Goal: Task Accomplishment & Management: Complete application form

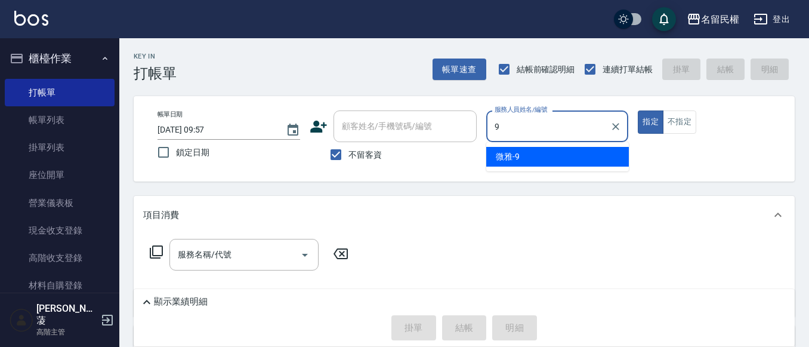
type input "微雅-9"
type button "true"
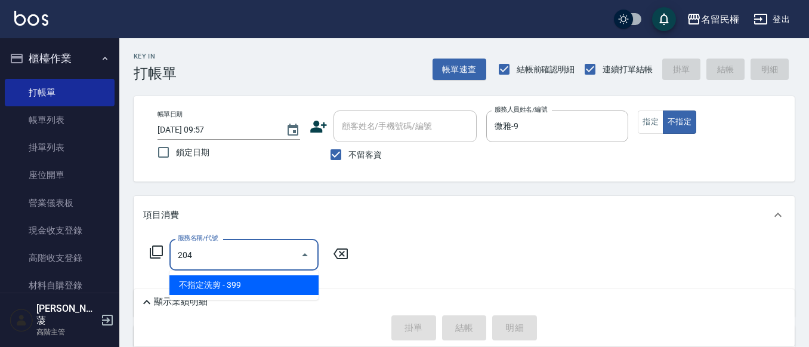
type input "不指定洗剪(204)"
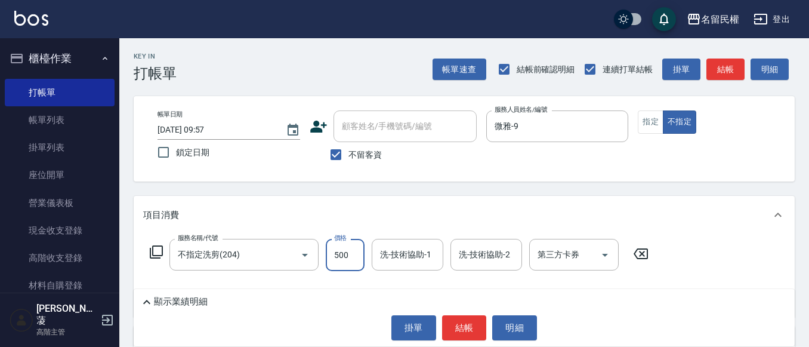
type input "500"
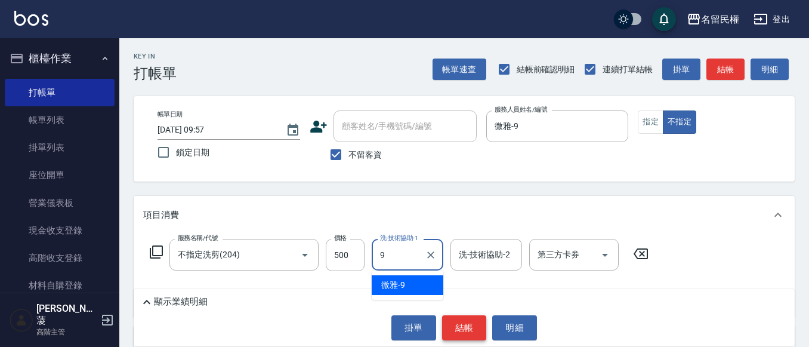
type input "微雅-9"
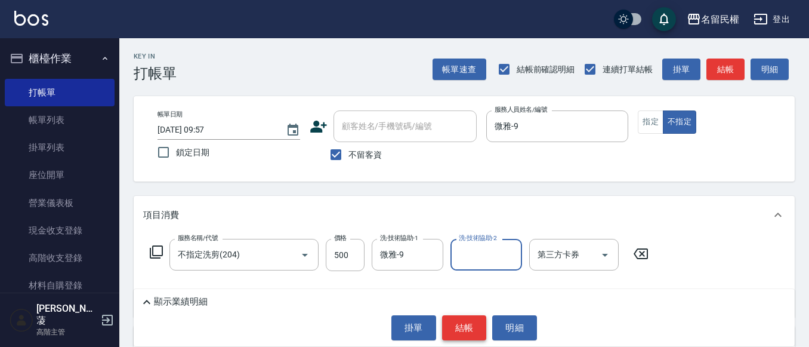
click at [468, 329] on button "結帳" at bounding box center [464, 327] width 45 height 25
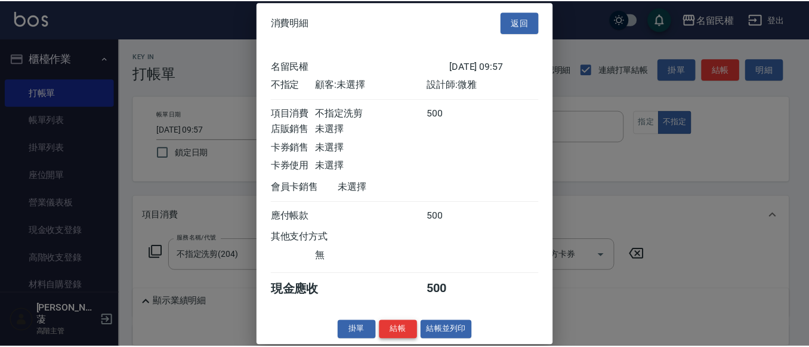
scroll to position [16, 0]
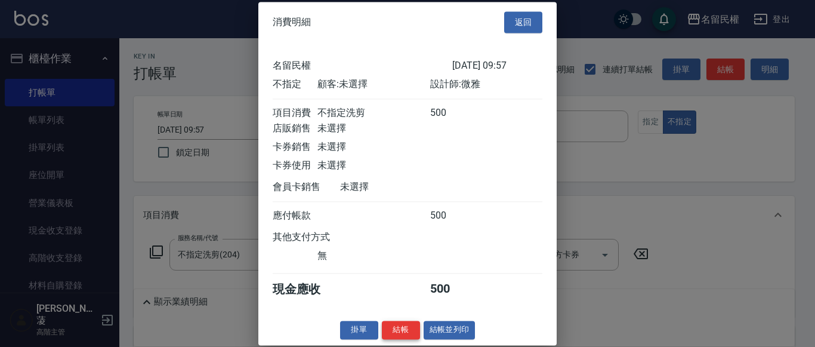
click at [405, 339] on button "結帳" at bounding box center [401, 329] width 38 height 18
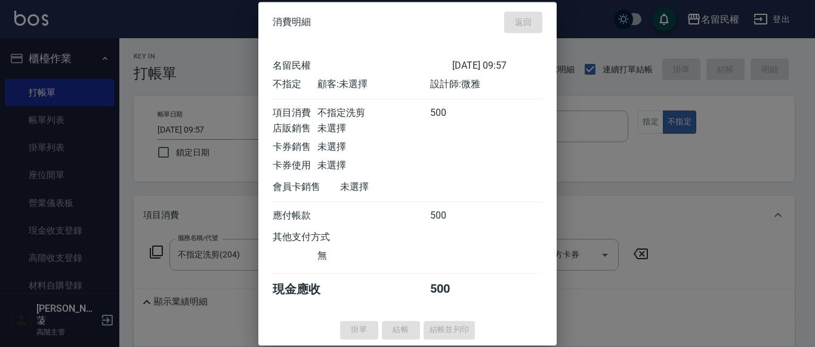
type input "[DATE] 10:43"
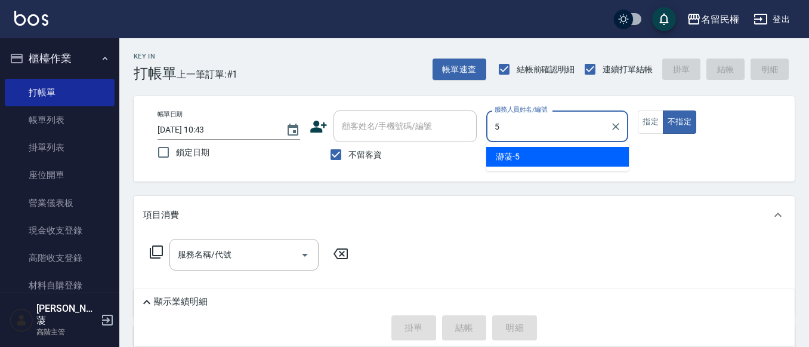
type input "瀞蓤-5"
type button "false"
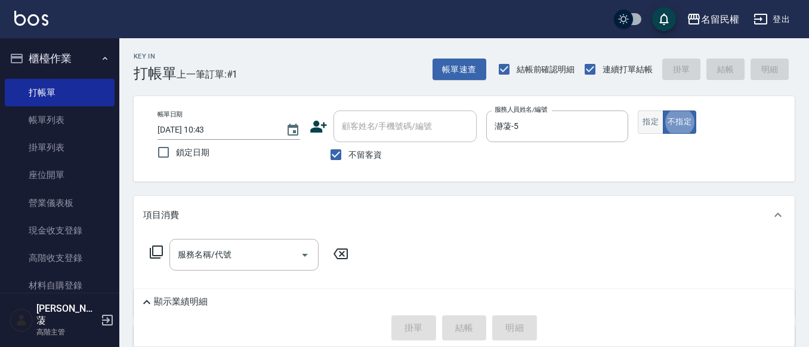
click at [646, 124] on button "指定" at bounding box center [651, 121] width 26 height 23
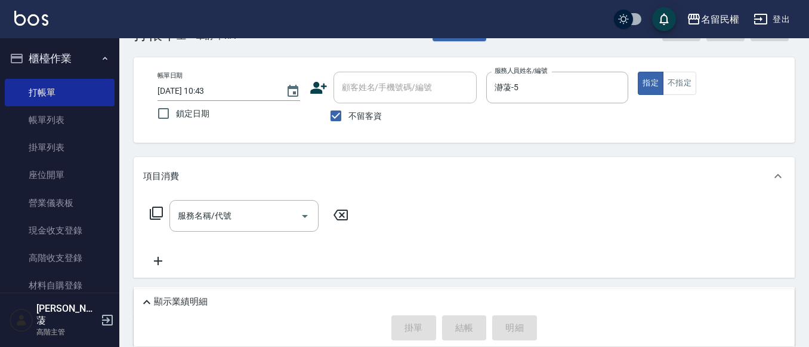
scroll to position [60, 0]
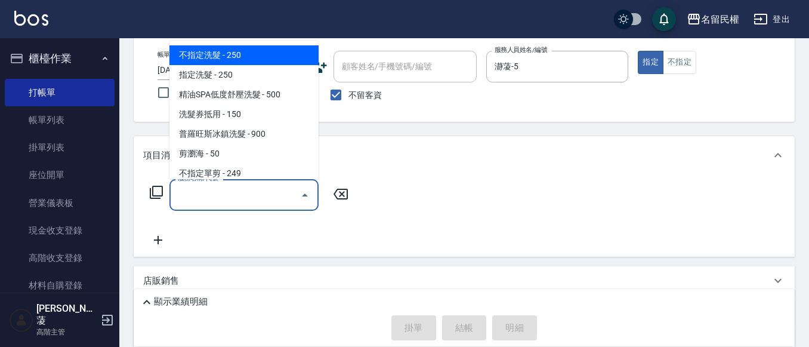
click at [212, 192] on input "服務名稱/代號" at bounding box center [235, 194] width 121 height 21
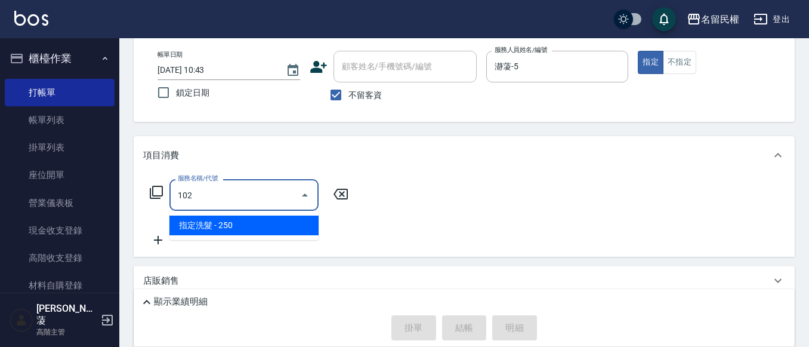
type input "指定洗髮(102)"
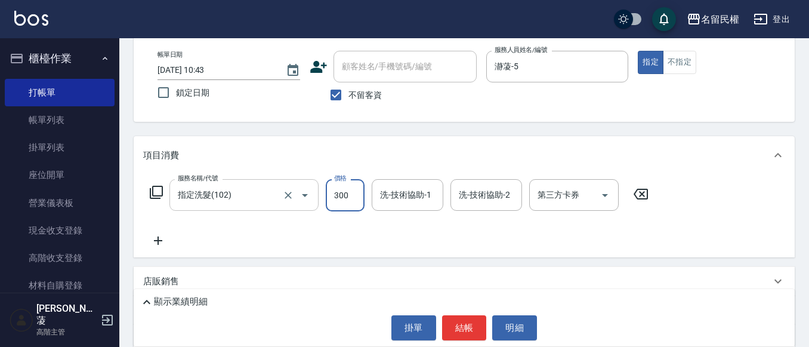
type input "300"
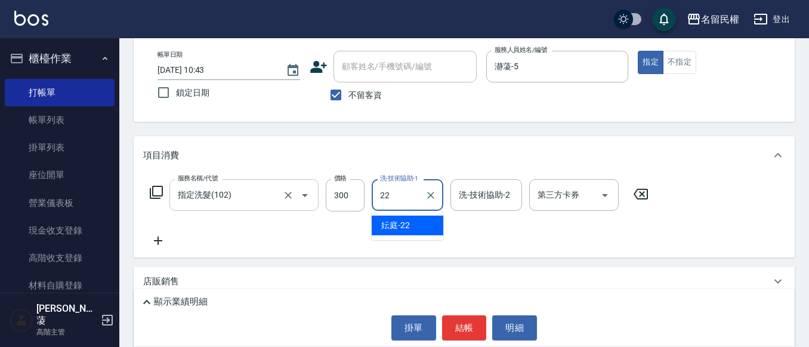
type input "妘庭-22"
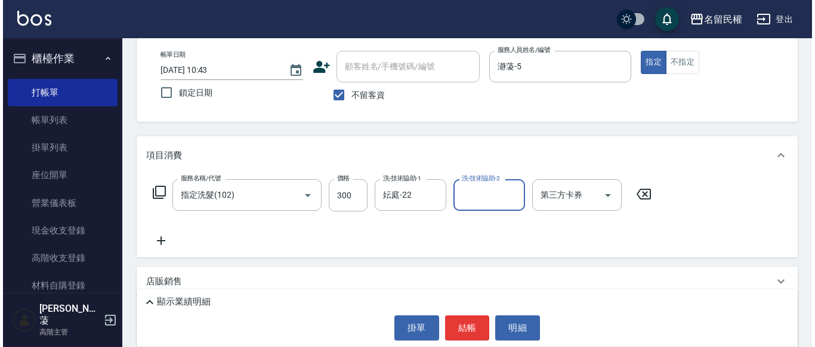
scroll to position [119, 0]
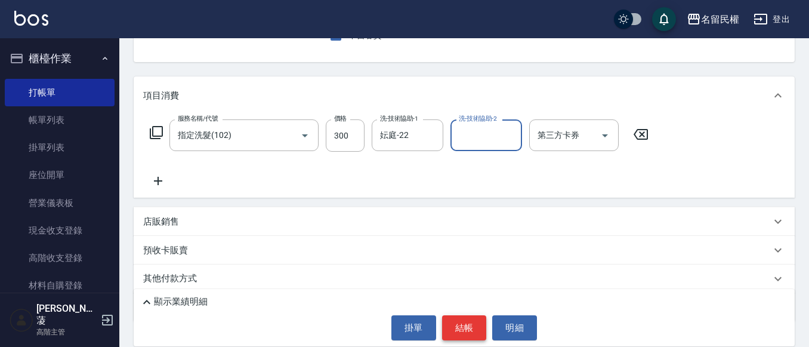
click at [467, 330] on button "結帳" at bounding box center [464, 327] width 45 height 25
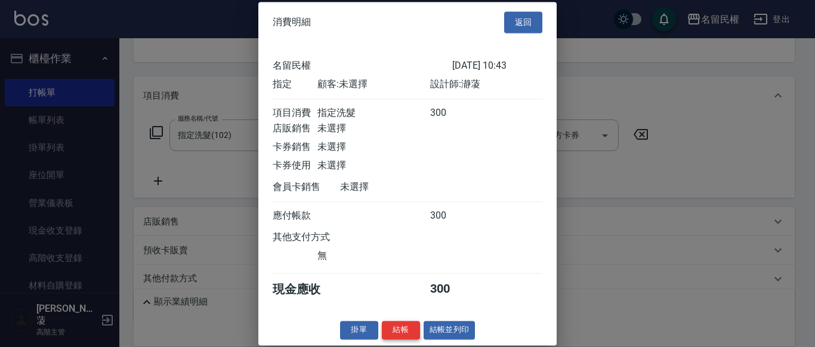
scroll to position [16, 0]
click at [402, 334] on button "結帳" at bounding box center [401, 329] width 38 height 18
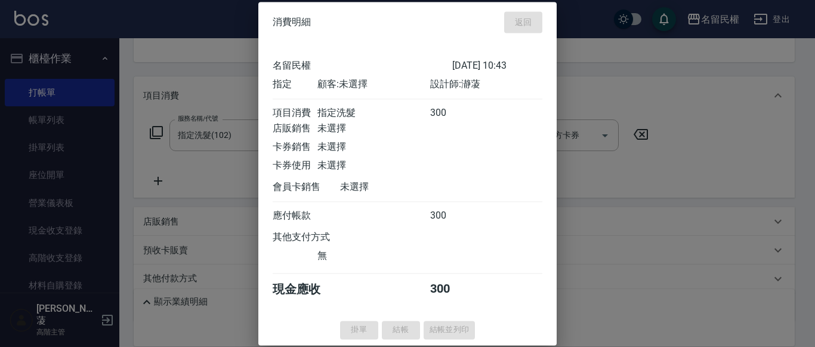
type input "[DATE] 11:03"
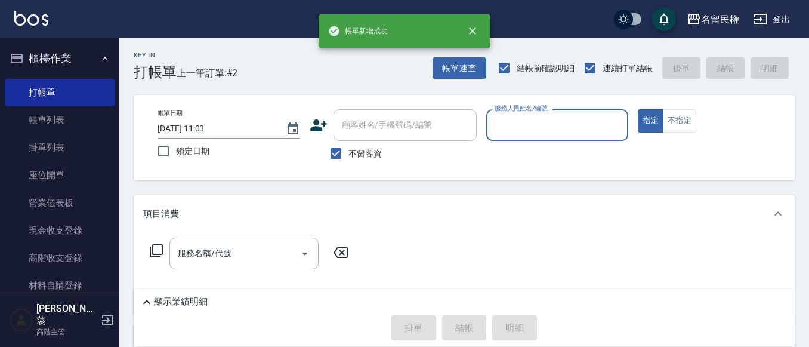
scroll to position [0, 0]
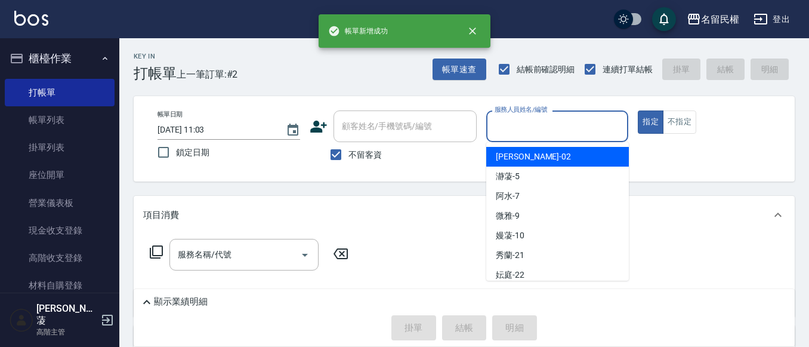
click at [525, 135] on input "服務人員姓名/編號" at bounding box center [558, 126] width 132 height 21
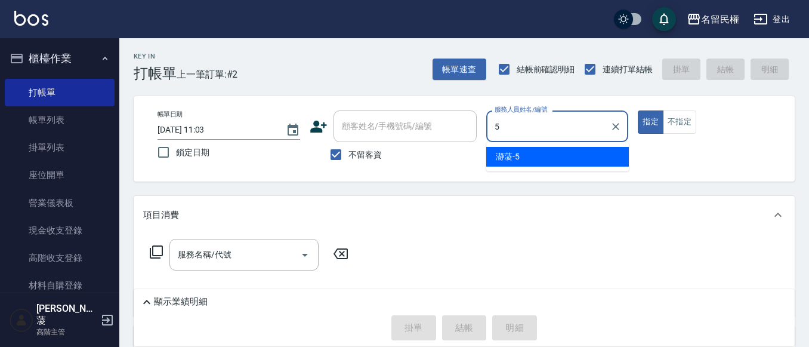
type input "瀞蓤-5"
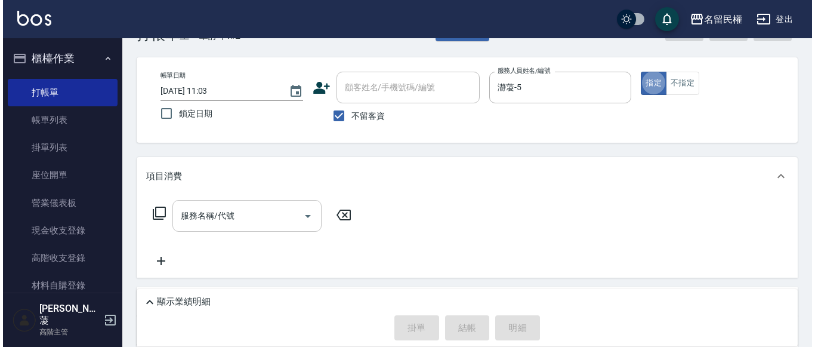
scroll to position [60, 0]
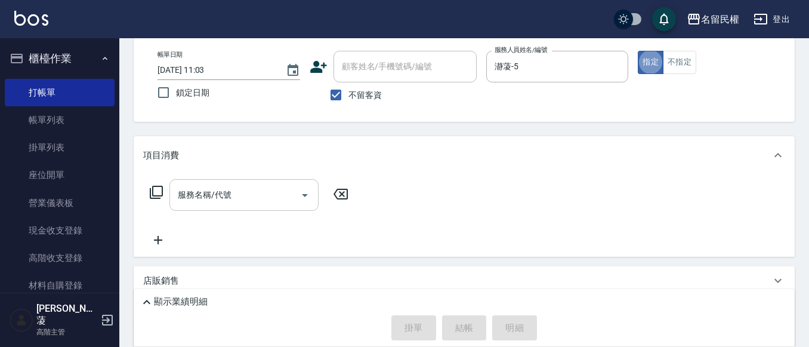
click at [254, 189] on input "服務名稱/代號" at bounding box center [235, 194] width 121 height 21
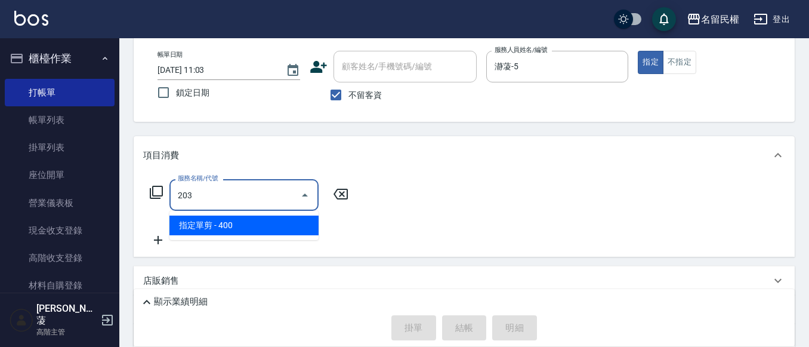
type input "指定單剪(203)"
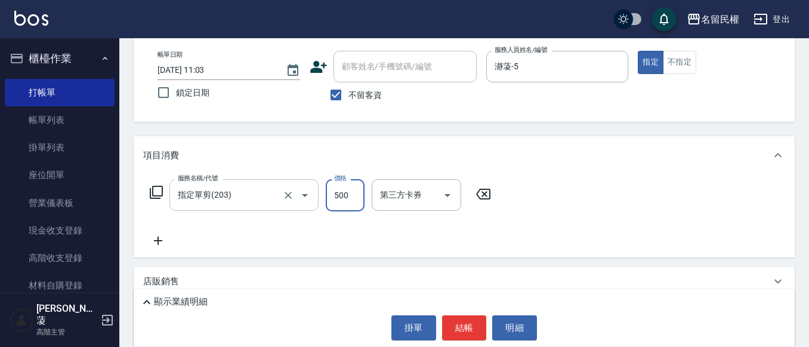
type input "500"
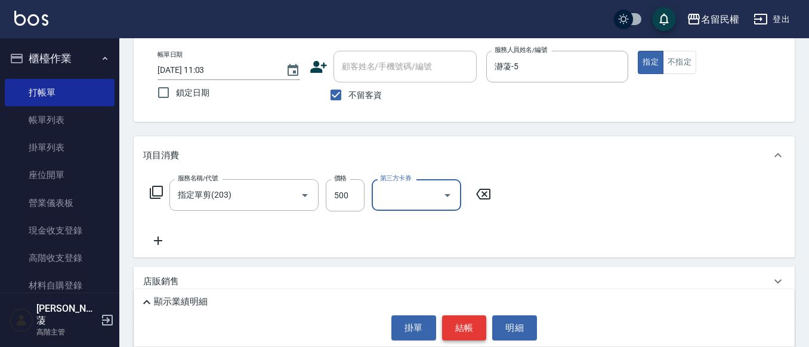
click at [473, 332] on button "結帳" at bounding box center [464, 327] width 45 height 25
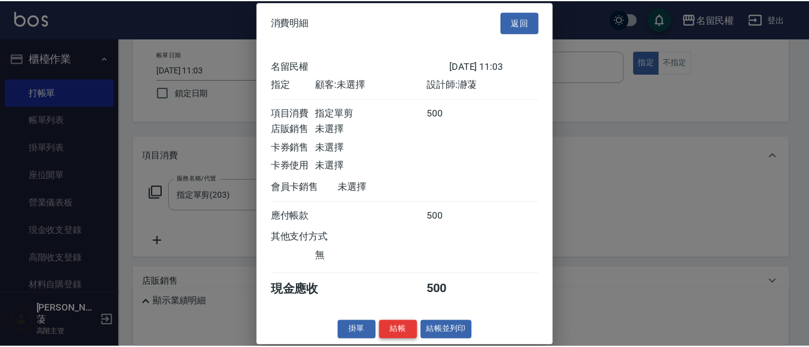
scroll to position [16, 0]
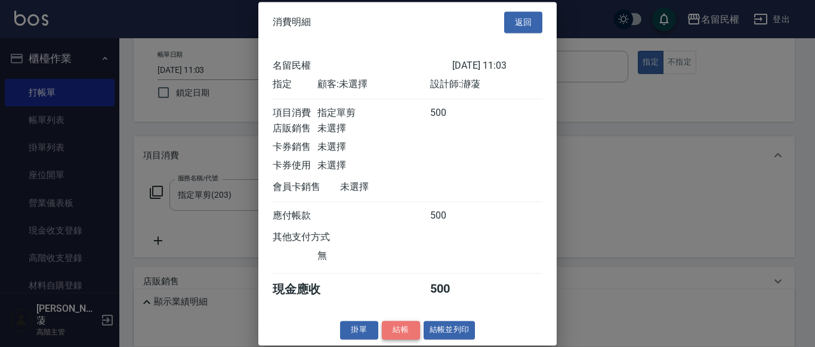
click at [396, 329] on button "結帳" at bounding box center [401, 329] width 38 height 18
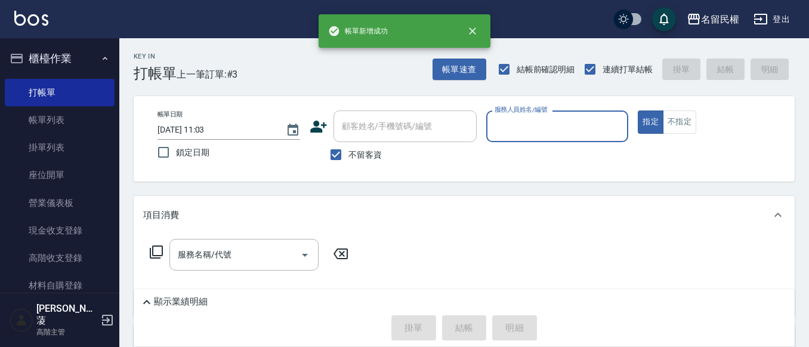
scroll to position [60, 0]
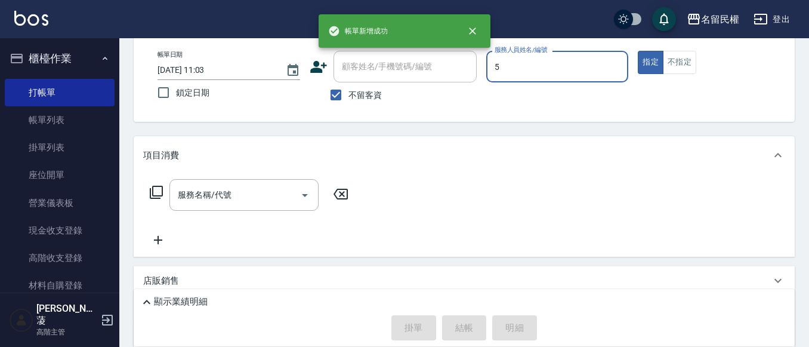
type input "瀞蓤-5"
click at [224, 194] on div "服務名稱/代號 服務名稱/代號" at bounding box center [243, 195] width 149 height 32
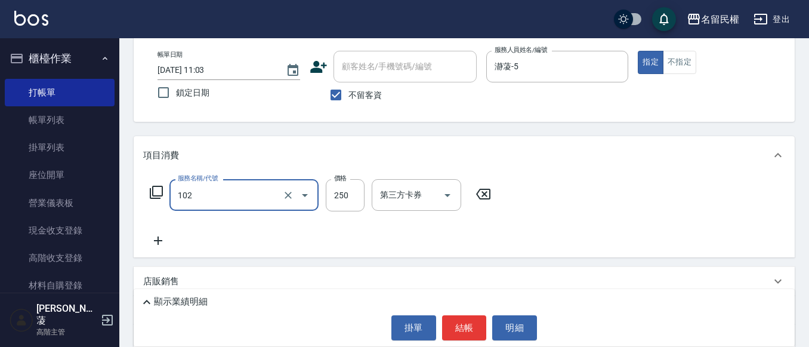
type input "指定洗髮(102)"
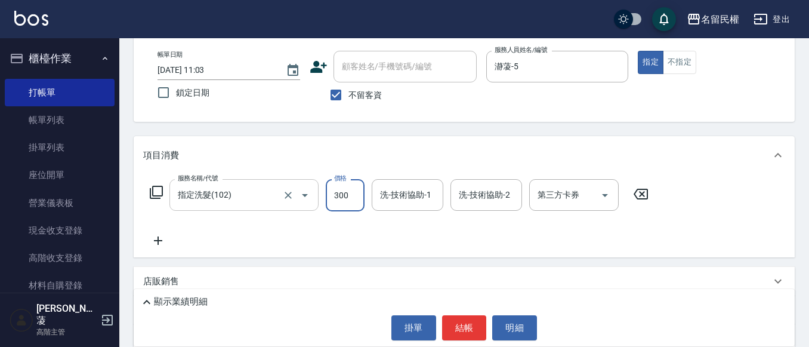
type input "300"
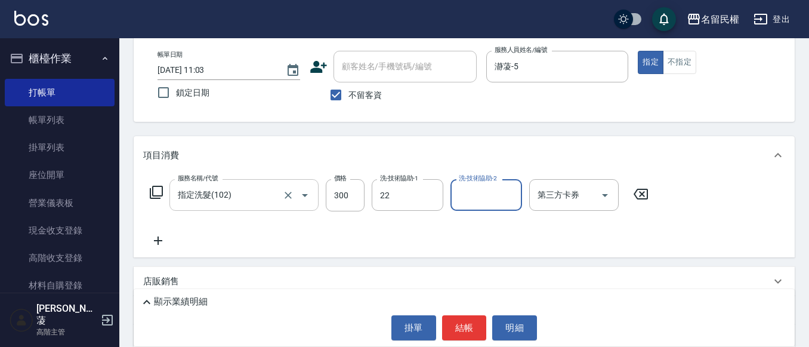
type input "妘庭-22"
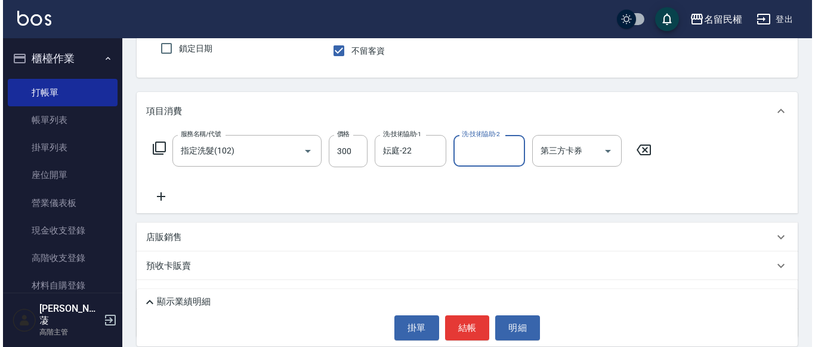
scroll to position [160, 0]
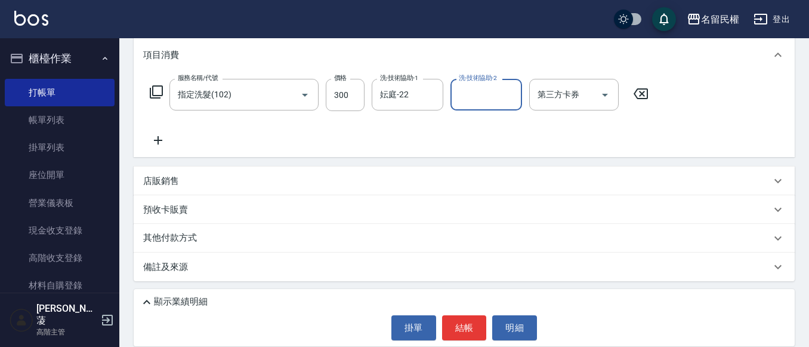
click at [166, 146] on icon at bounding box center [158, 140] width 30 height 14
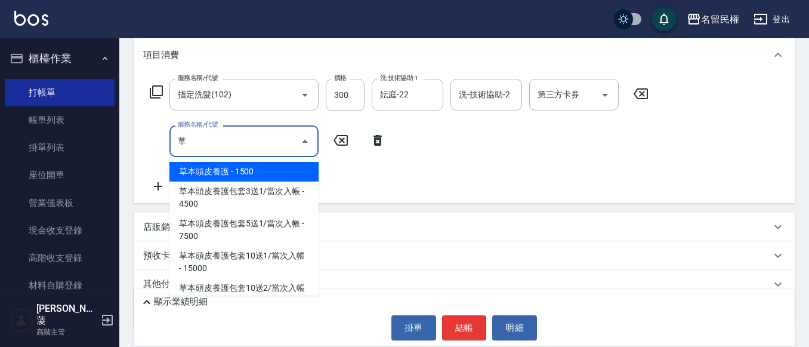
click at [230, 175] on span "草本頭皮養護 - 1500" at bounding box center [243, 172] width 149 height 20
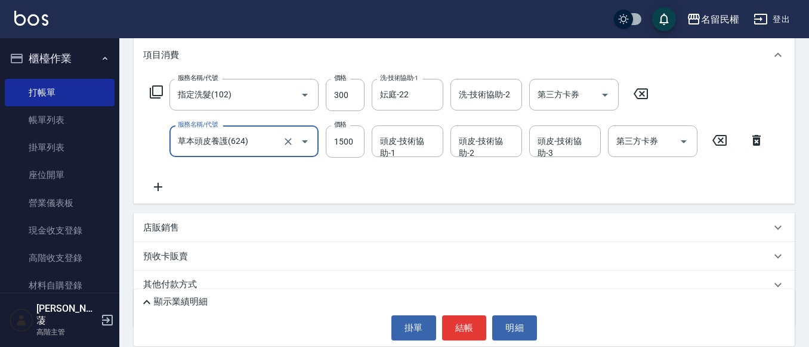
type input "草本頭皮養護(624)"
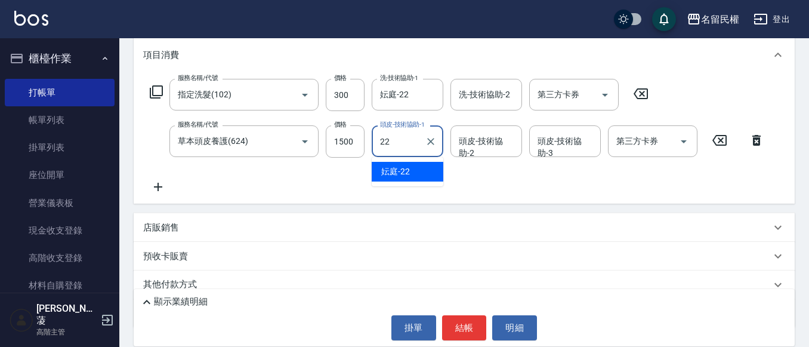
type input "妘庭-22"
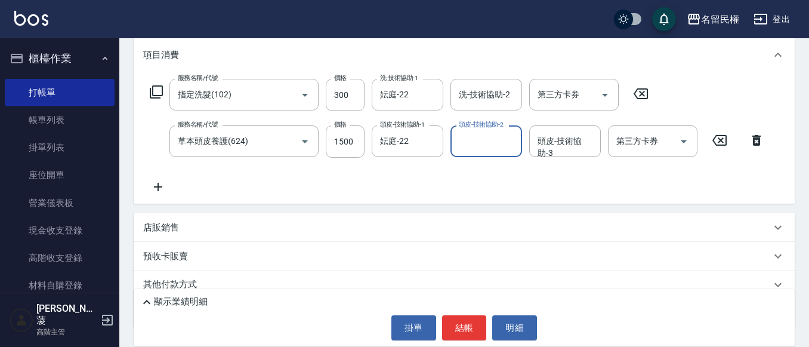
click at [168, 186] on icon at bounding box center [158, 187] width 30 height 14
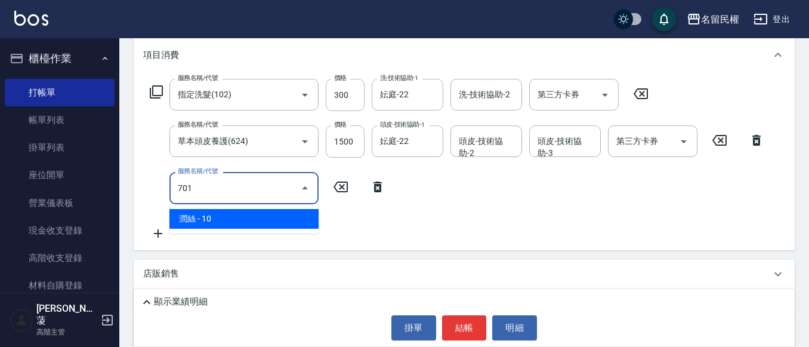
type input "潤絲(701)"
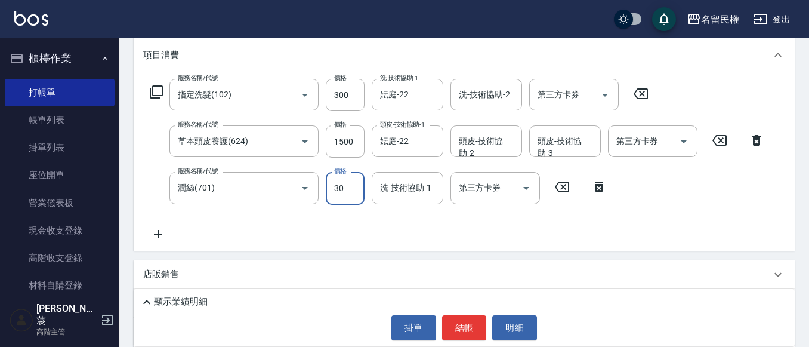
type input "30"
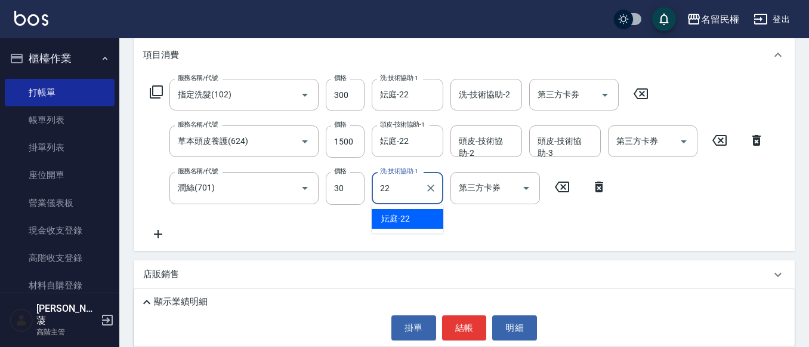
type input "妘庭-22"
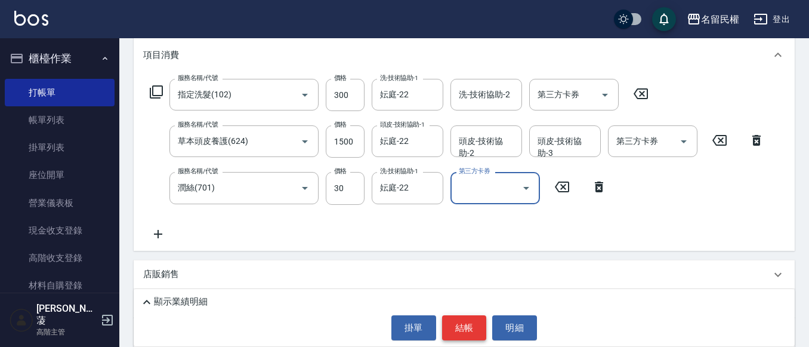
click at [465, 324] on button "結帳" at bounding box center [464, 327] width 45 height 25
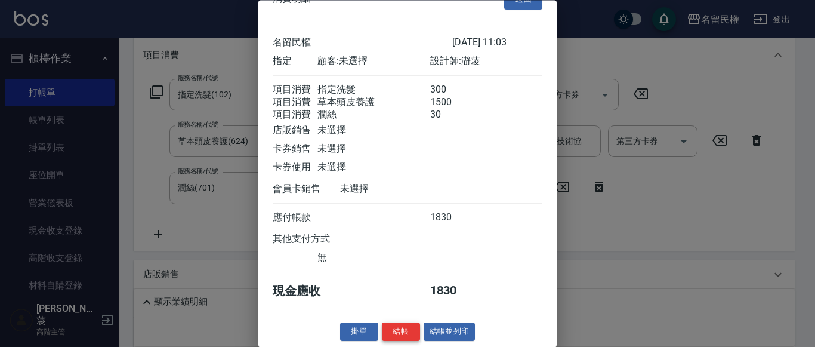
scroll to position [44, 0]
click at [388, 330] on button "結帳" at bounding box center [401, 332] width 38 height 18
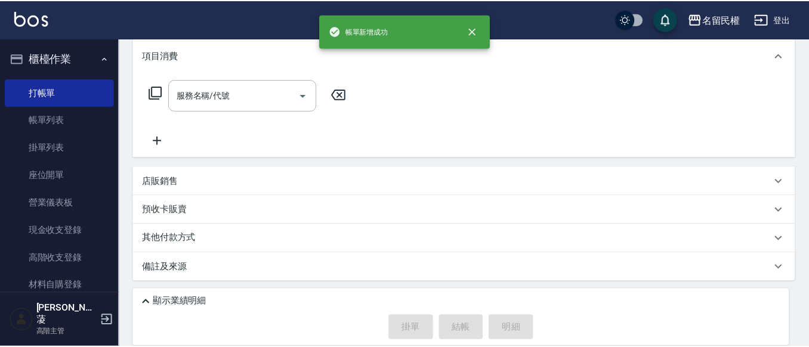
scroll to position [0, 0]
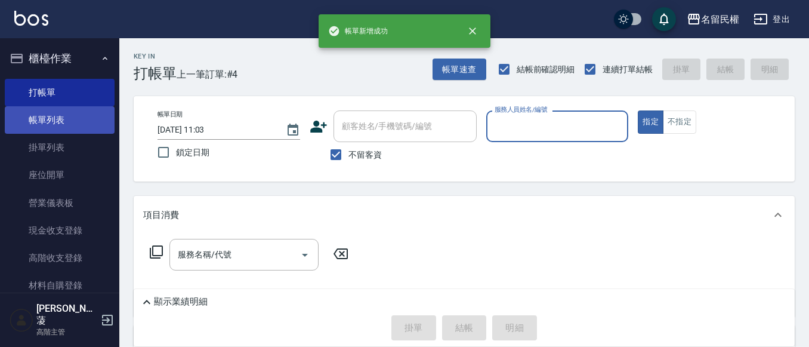
click at [74, 125] on link "帳單列表" at bounding box center [60, 119] width 110 height 27
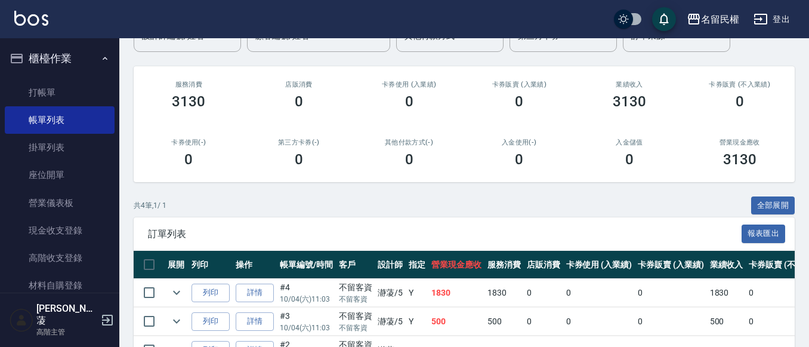
scroll to position [220, 0]
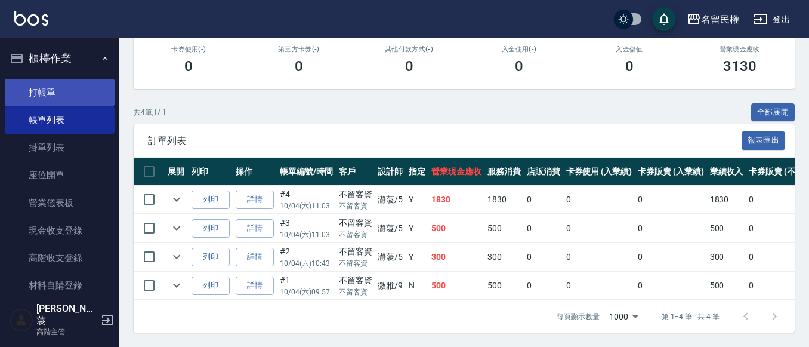
click at [72, 92] on link "打帳單" at bounding box center [60, 92] width 110 height 27
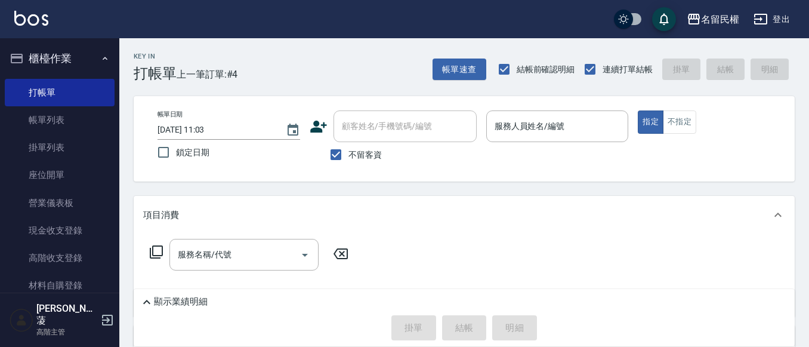
drag, startPoint x: 63, startPoint y: 93, endPoint x: 223, endPoint y: 171, distance: 178.5
click at [223, 171] on div "帳單日期 [DATE] 11:03 鎖定日期 顧客姓名/手機號碼/編號 顧客姓名/手機號碼/編號 不留客資 服務人員姓名/編號 服務人員姓名/編號 指定 不指定" at bounding box center [464, 138] width 661 height 85
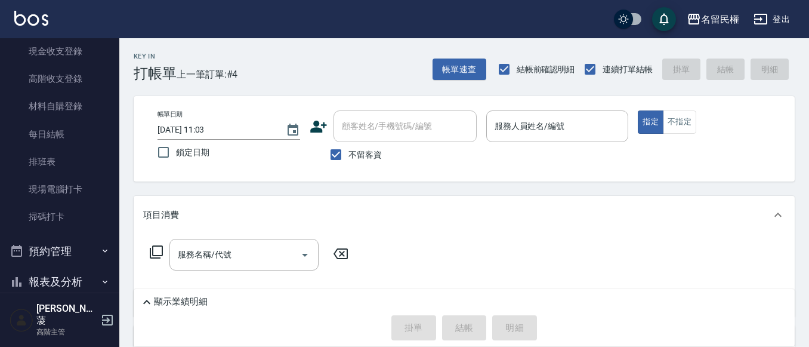
scroll to position [298, 0]
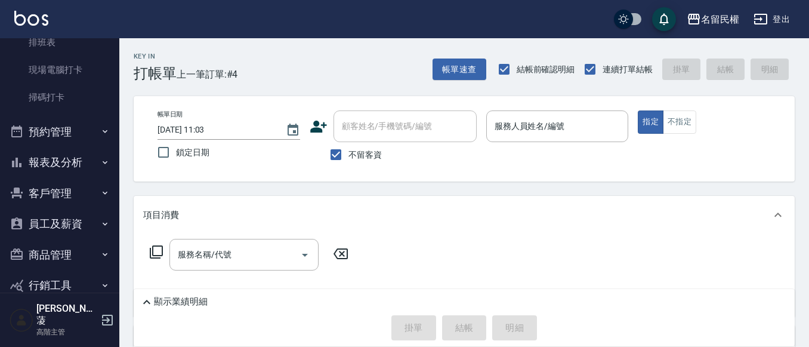
click at [105, 156] on button "報表及分析" at bounding box center [60, 162] width 110 height 31
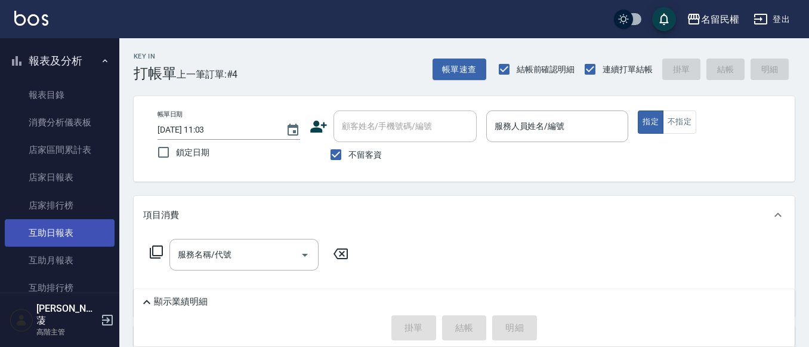
scroll to position [418, 0]
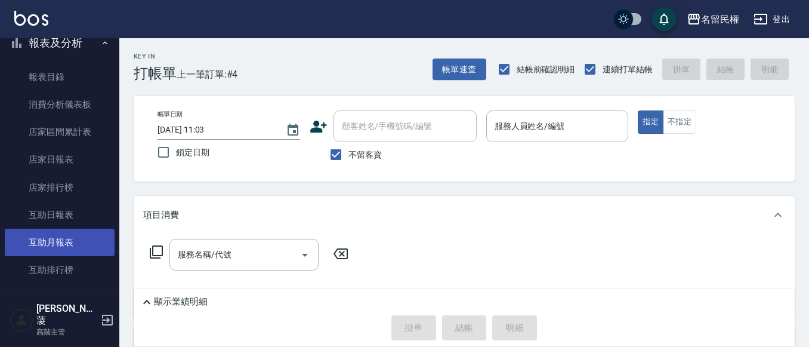
click at [58, 249] on link "互助月報表" at bounding box center [60, 242] width 110 height 27
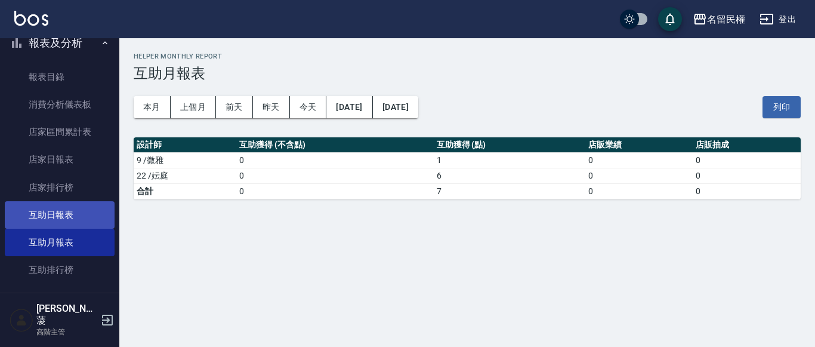
click at [73, 215] on link "互助日報表" at bounding box center [60, 214] width 110 height 27
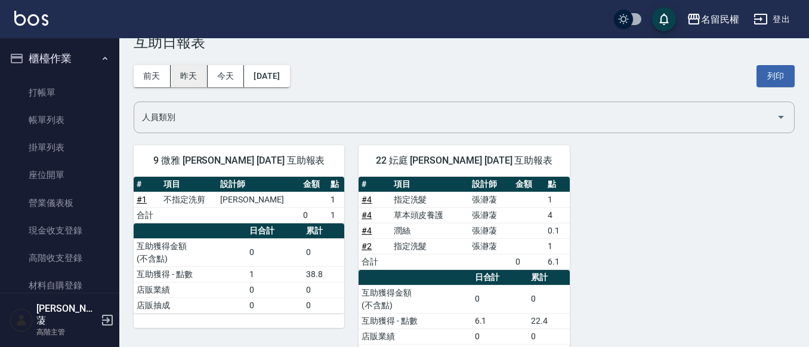
scroll to position [13, 0]
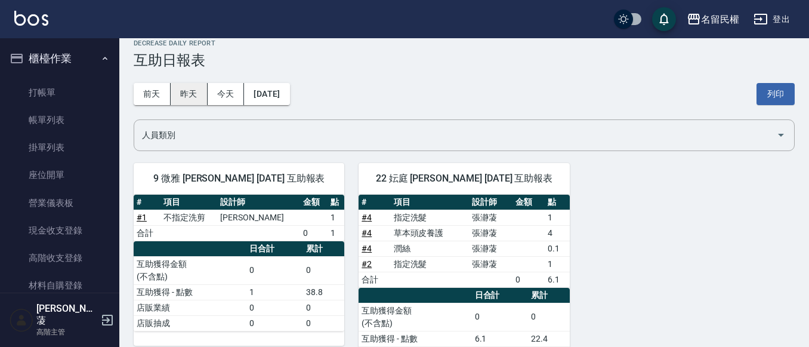
click at [191, 88] on button "昨天" at bounding box center [189, 94] width 37 height 22
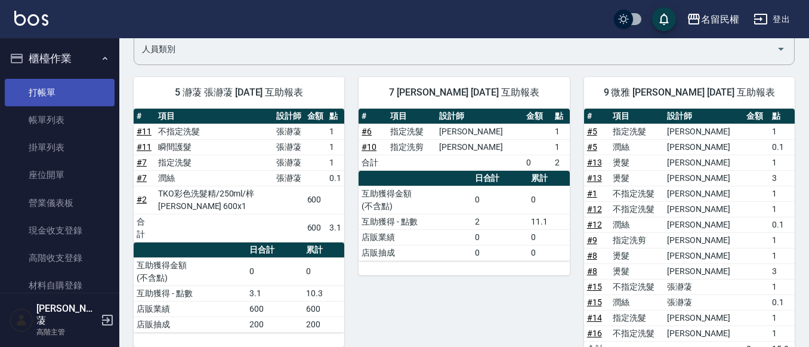
scroll to position [60, 0]
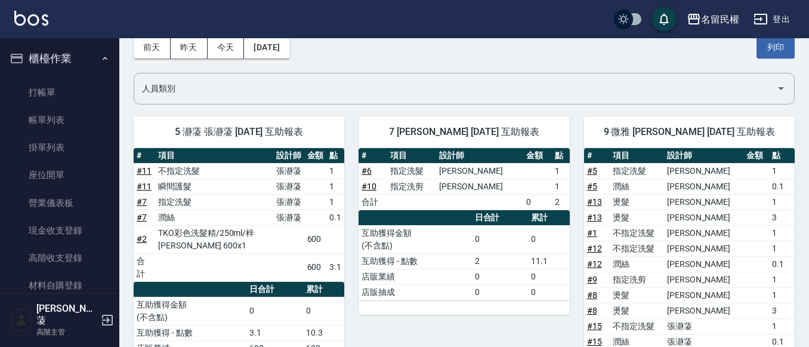
click at [156, 40] on button "前天" at bounding box center [152, 47] width 37 height 22
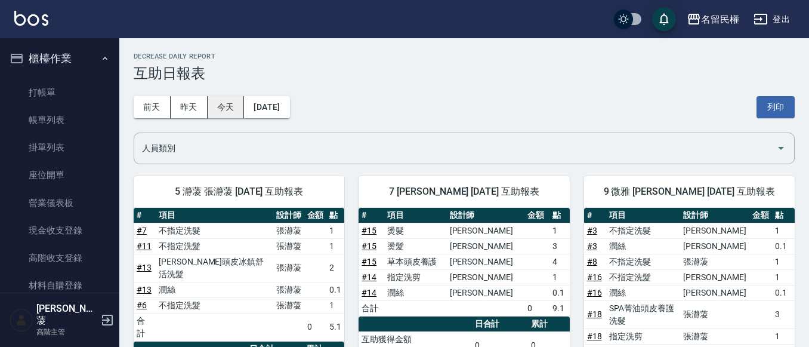
click at [229, 104] on button "今天" at bounding box center [226, 107] width 37 height 22
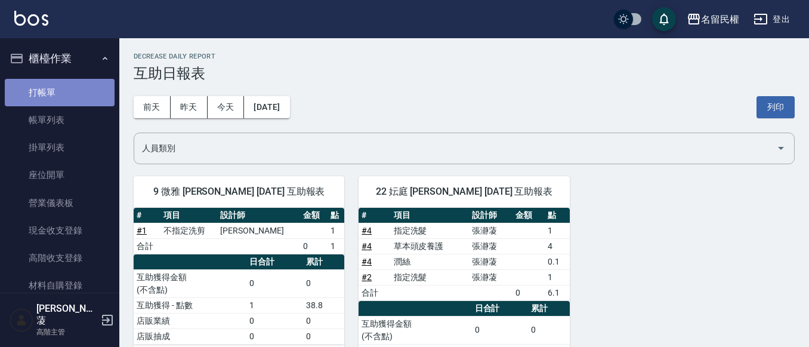
click at [76, 88] on link "打帳單" at bounding box center [60, 92] width 110 height 27
